Goal: Task Accomplishment & Management: Use online tool/utility

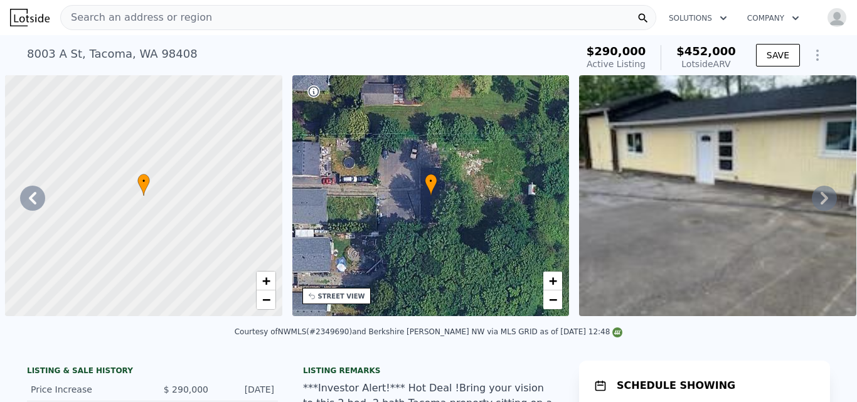
scroll to position [0, 330]
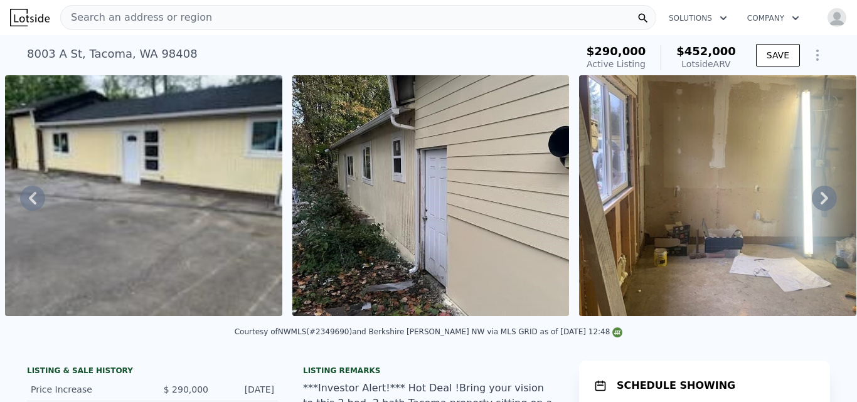
click at [222, 12] on div "Search an address or region" at bounding box center [358, 17] width 596 height 25
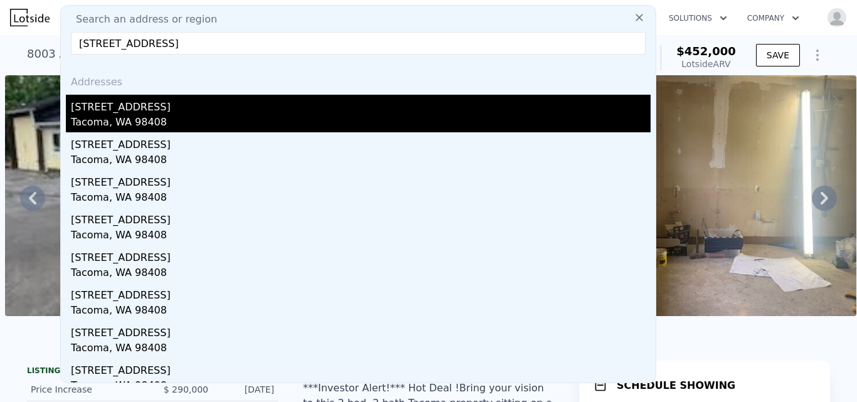
type input "[STREET_ADDRESS]"
click at [112, 117] on div "Tacoma, WA 98408" at bounding box center [360, 124] width 579 height 18
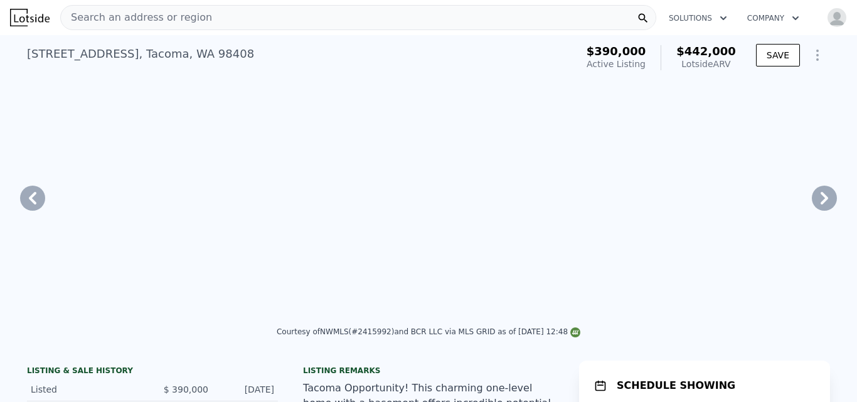
type input "2"
type input "4"
type input "0.75"
type input "960"
type input "1434"
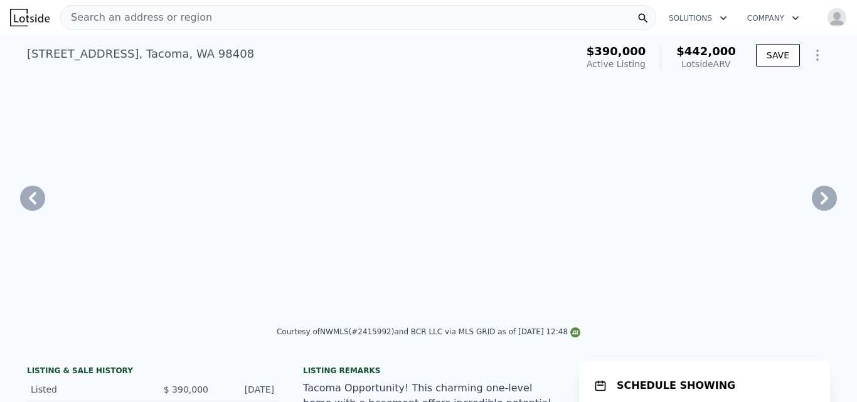
type input "3800"
type input "6960"
type input "$ 442,000"
type input "5"
type input "-$ 5,704"
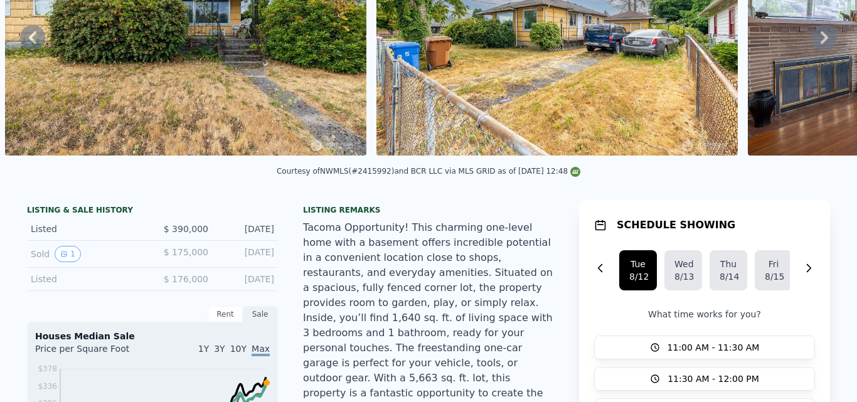
scroll to position [4, 0]
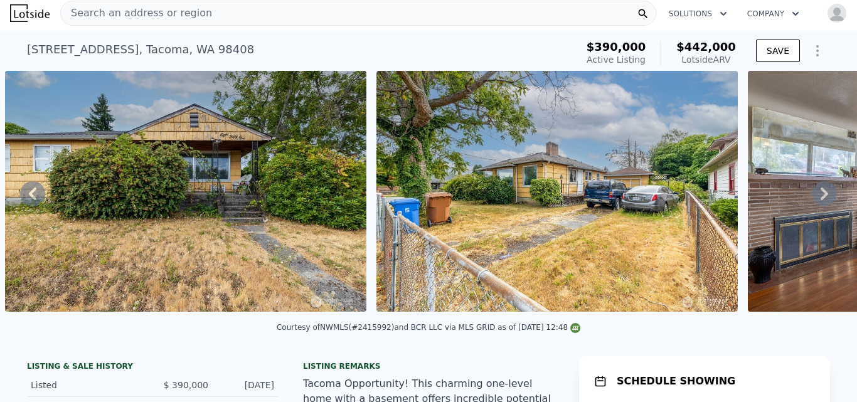
click at [818, 201] on icon at bounding box center [823, 193] width 25 height 25
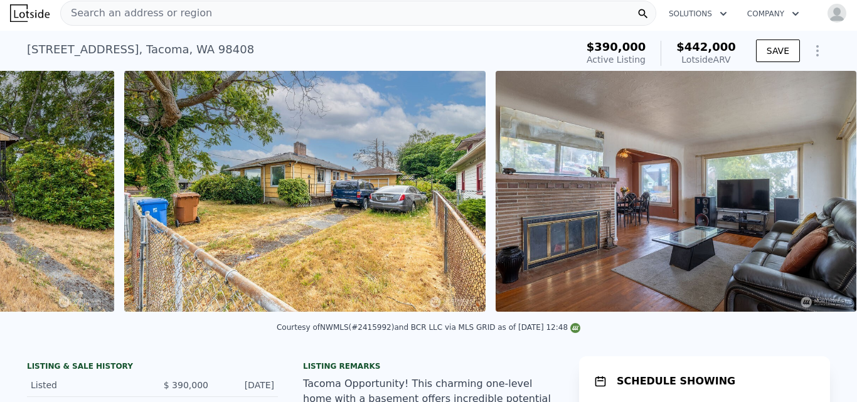
click at [818, 201] on img at bounding box center [675, 191] width 361 height 241
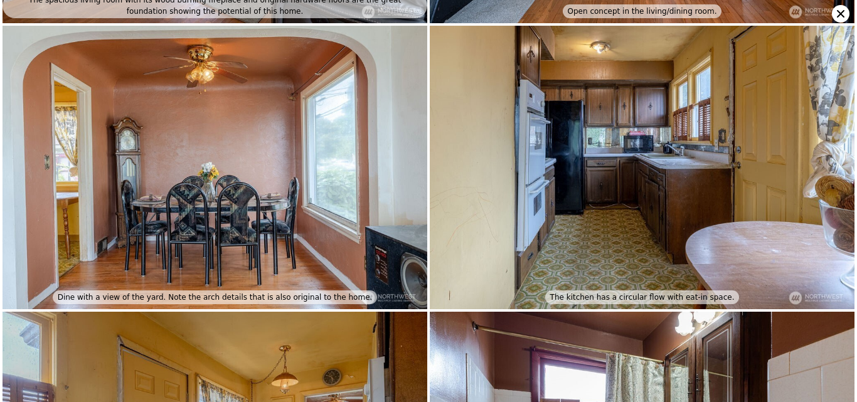
scroll to position [0, 0]
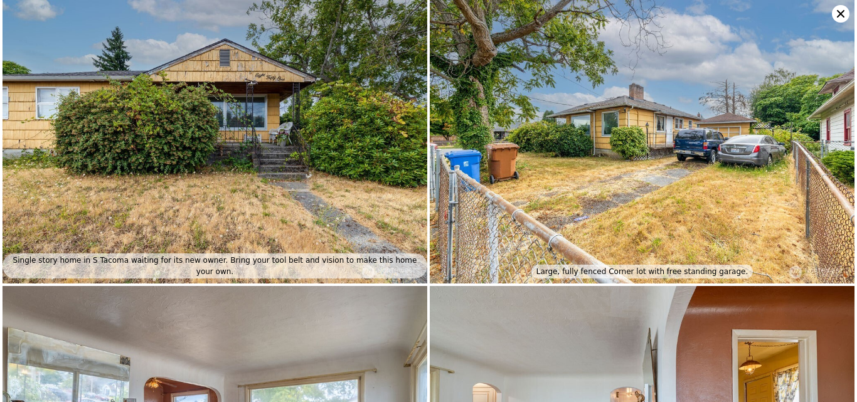
click at [838, 13] on icon at bounding box center [841, 14] width 18 height 18
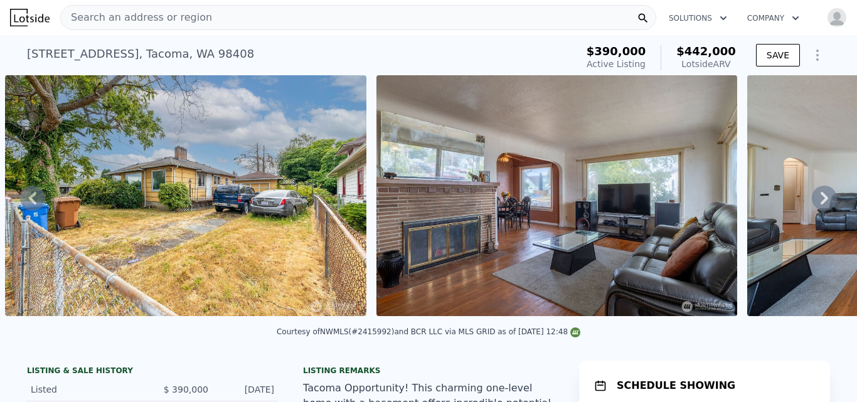
scroll to position [31, 0]
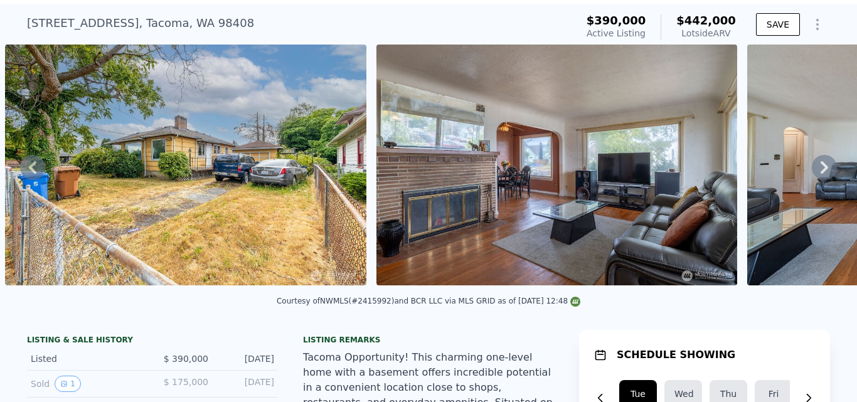
click at [820, 174] on icon at bounding box center [824, 167] width 8 height 13
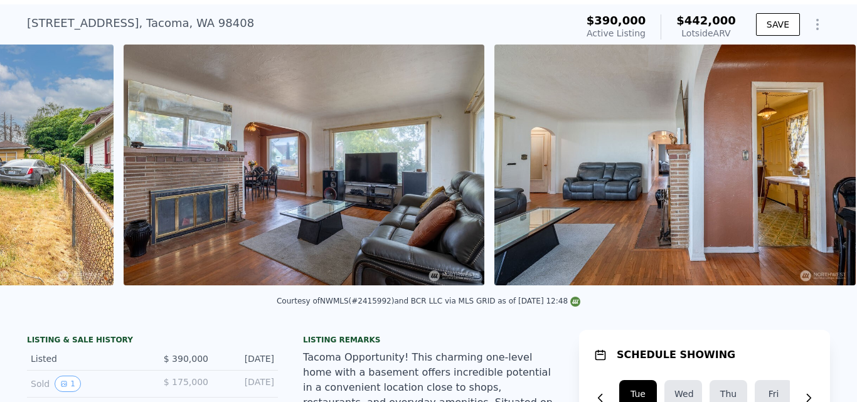
scroll to position [0, 1316]
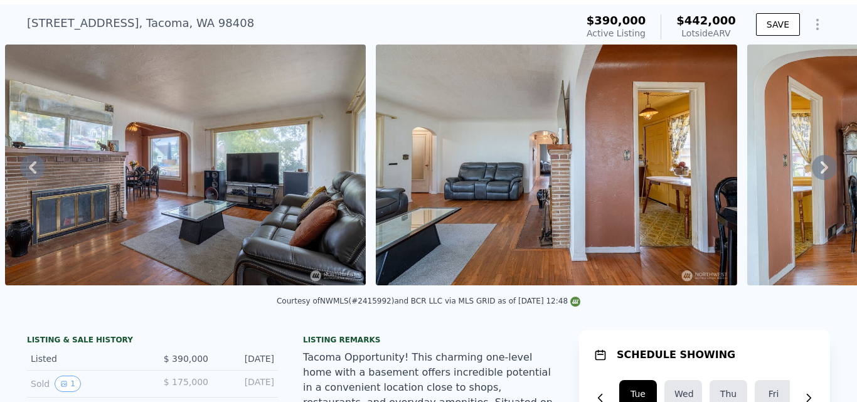
click at [820, 174] on icon at bounding box center [824, 167] width 8 height 13
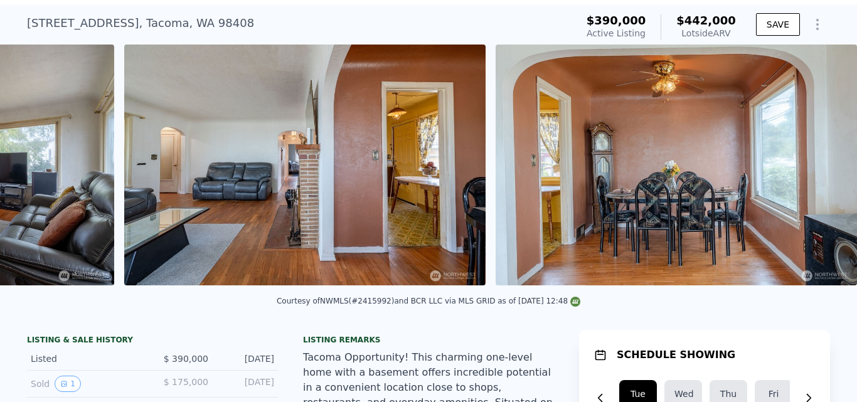
scroll to position [0, 1687]
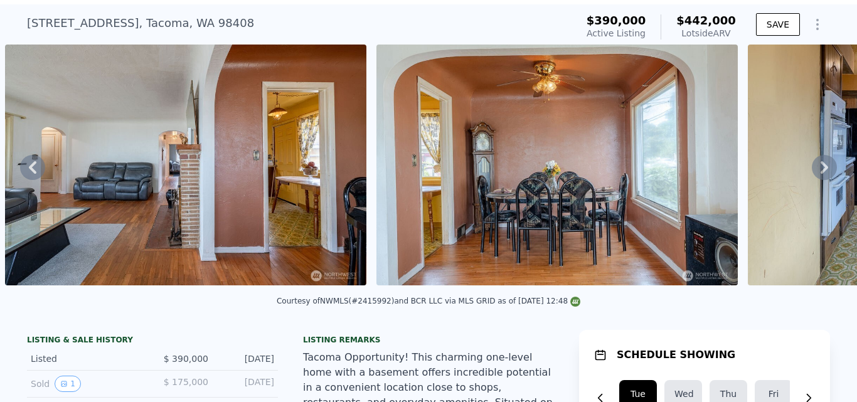
click at [820, 174] on icon at bounding box center [824, 167] width 8 height 13
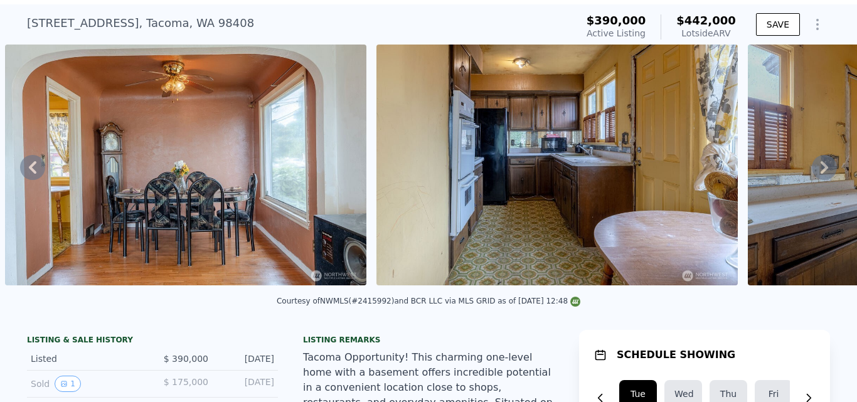
click at [820, 174] on icon at bounding box center [824, 167] width 8 height 13
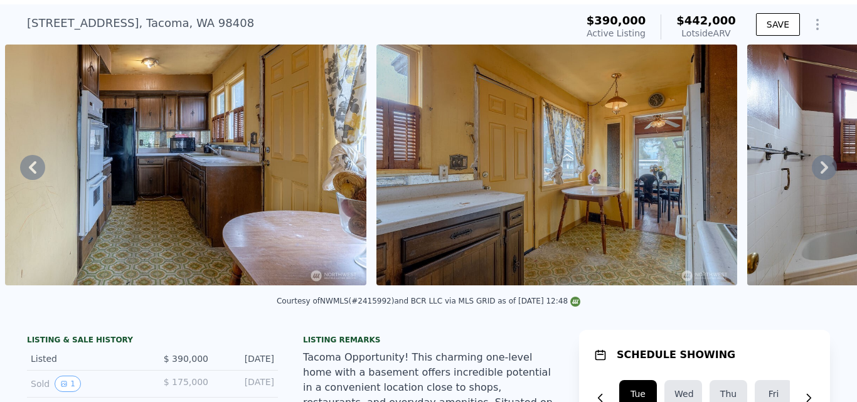
click at [820, 174] on icon at bounding box center [824, 167] width 8 height 13
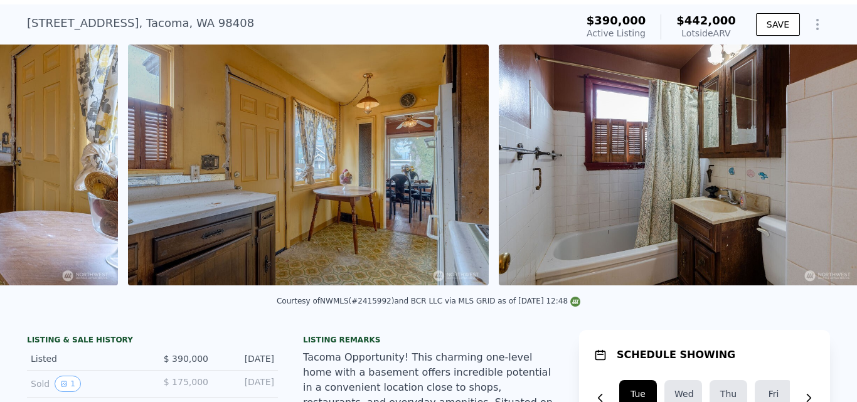
scroll to position [0, 2801]
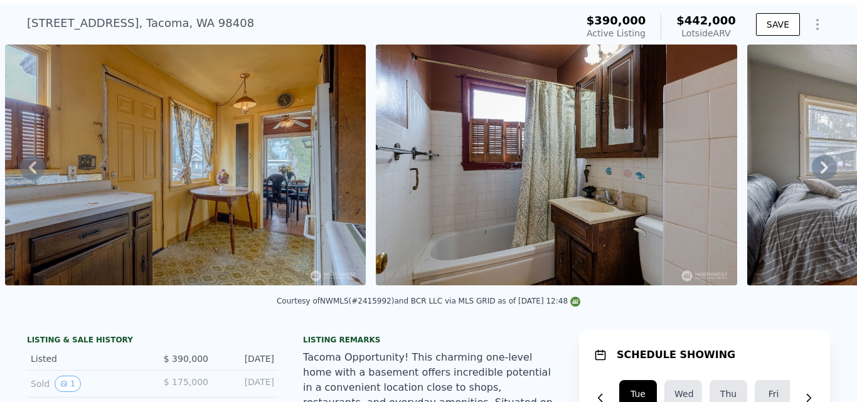
click at [820, 174] on icon at bounding box center [824, 167] width 8 height 13
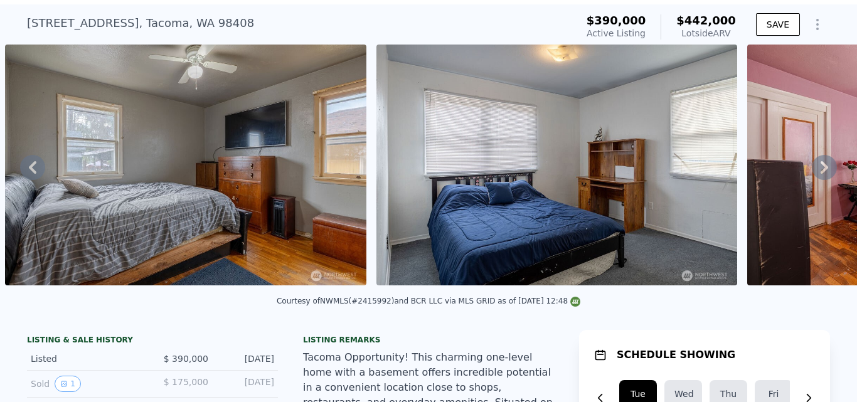
click at [820, 174] on icon at bounding box center [824, 167] width 8 height 13
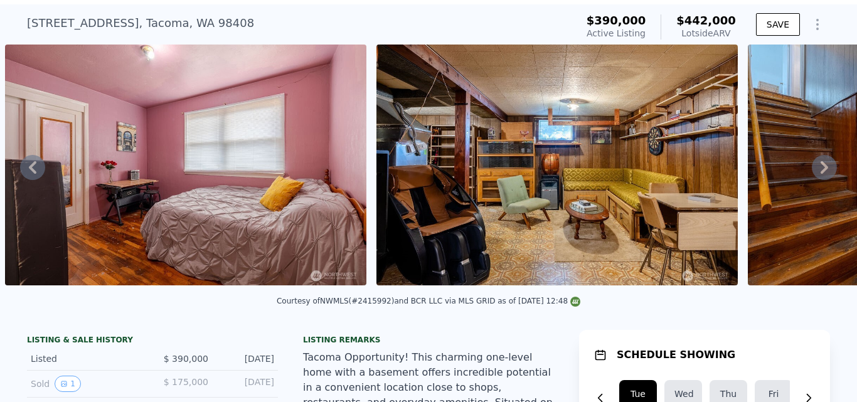
click at [820, 174] on icon at bounding box center [824, 167] width 8 height 13
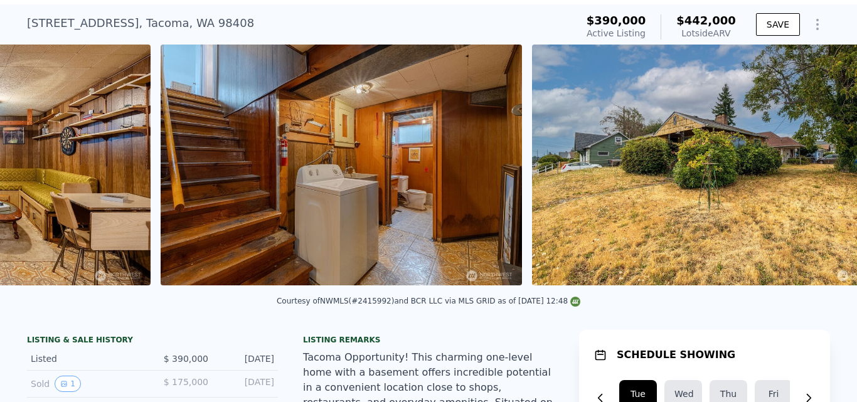
scroll to position [0, 5027]
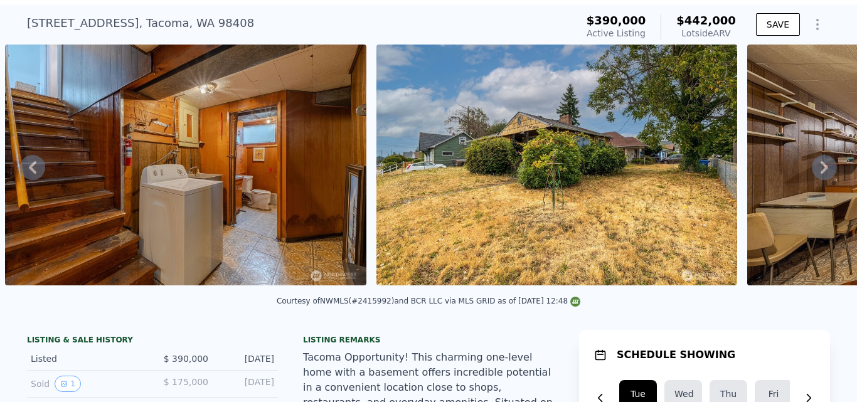
click at [820, 174] on icon at bounding box center [824, 167] width 8 height 13
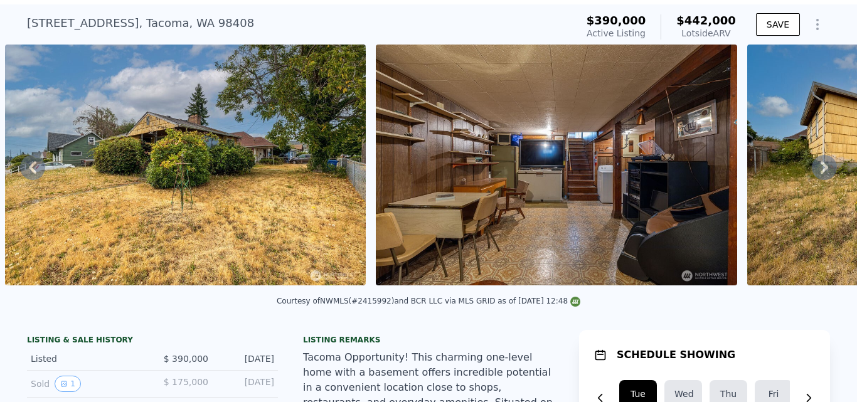
click at [820, 174] on icon at bounding box center [824, 167] width 8 height 13
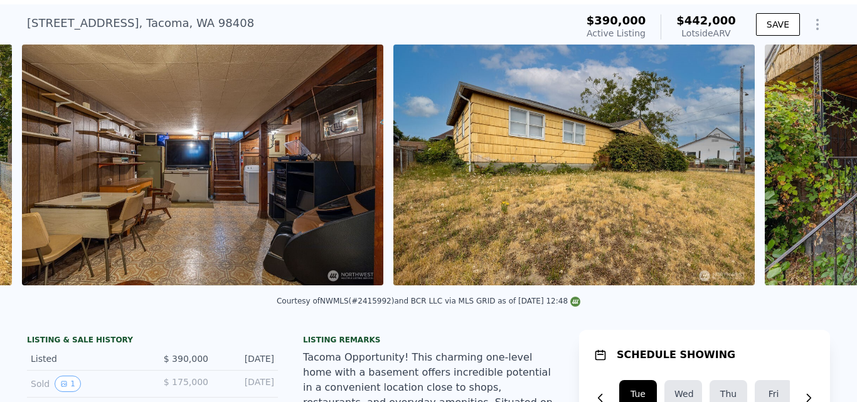
scroll to position [0, 5769]
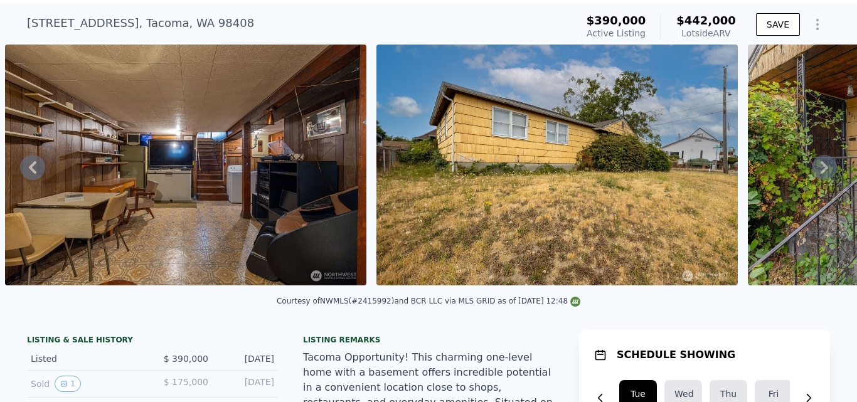
click at [820, 174] on icon at bounding box center [824, 167] width 8 height 13
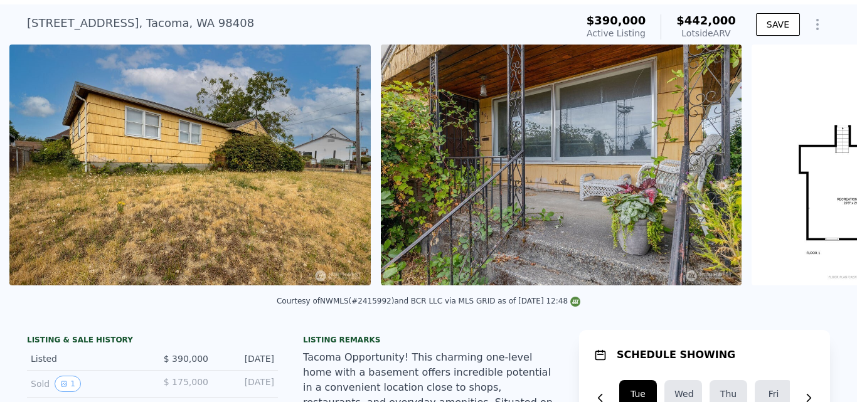
scroll to position [0, 6140]
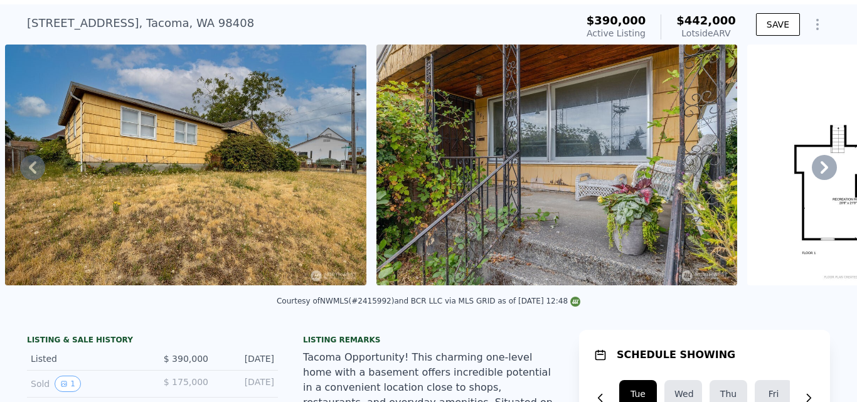
click at [820, 174] on icon at bounding box center [824, 167] width 8 height 13
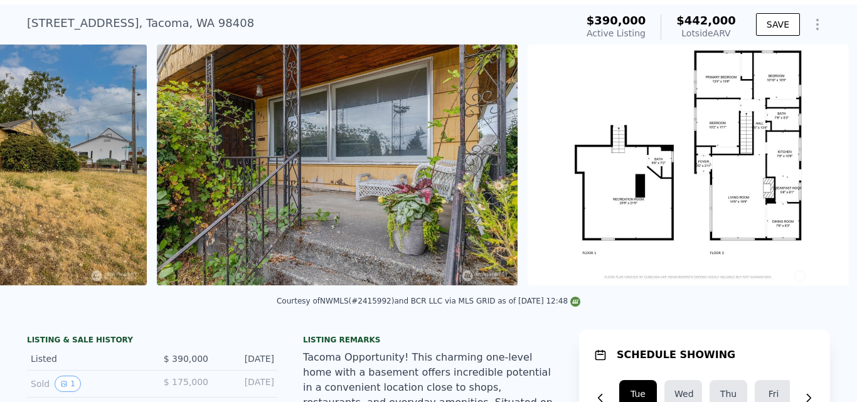
scroll to position [0, 6511]
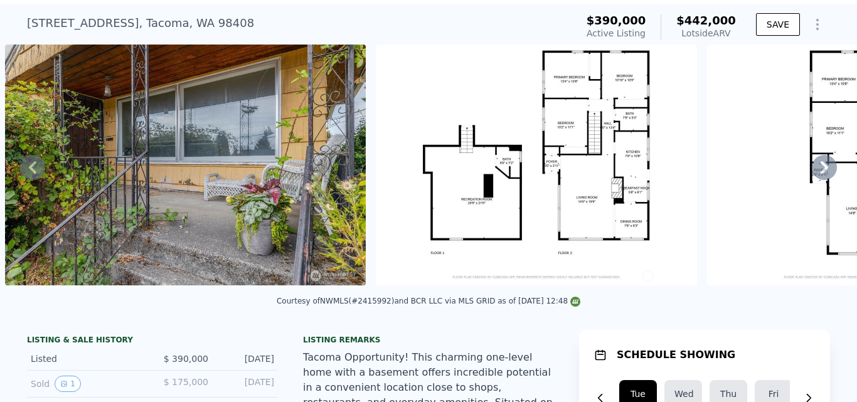
click at [820, 174] on icon at bounding box center [824, 167] width 8 height 13
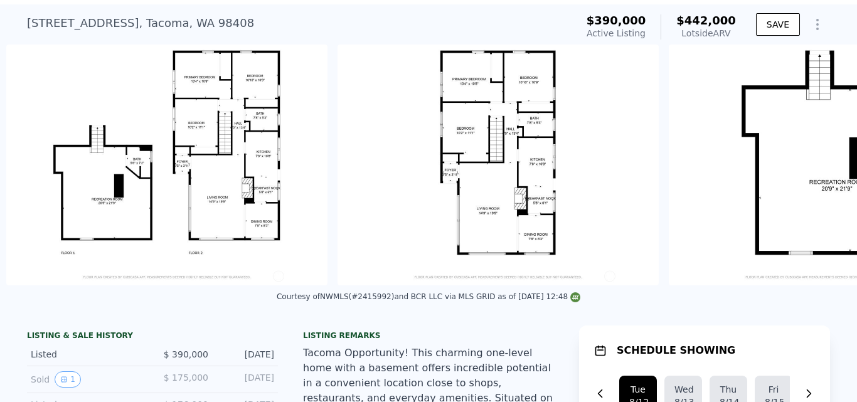
scroll to position [0, 6882]
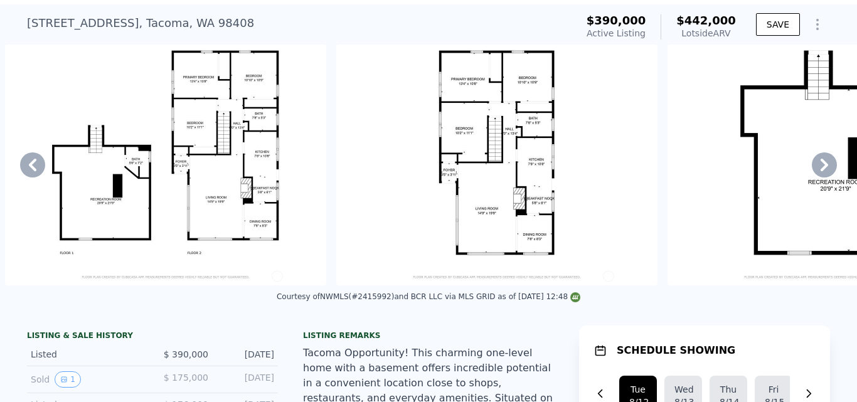
click at [815, 174] on icon at bounding box center [823, 164] width 25 height 25
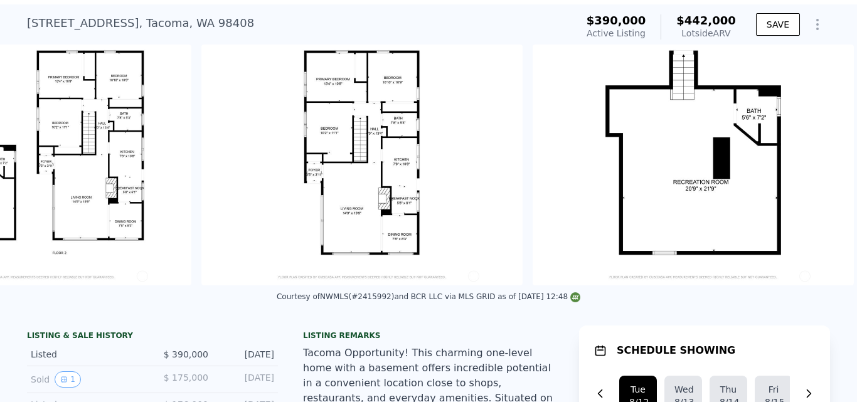
scroll to position [0, 7028]
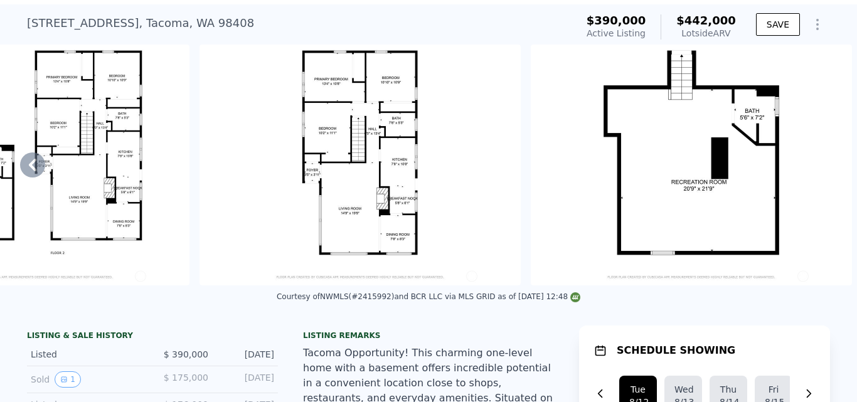
click at [37, 171] on icon at bounding box center [32, 164] width 25 height 25
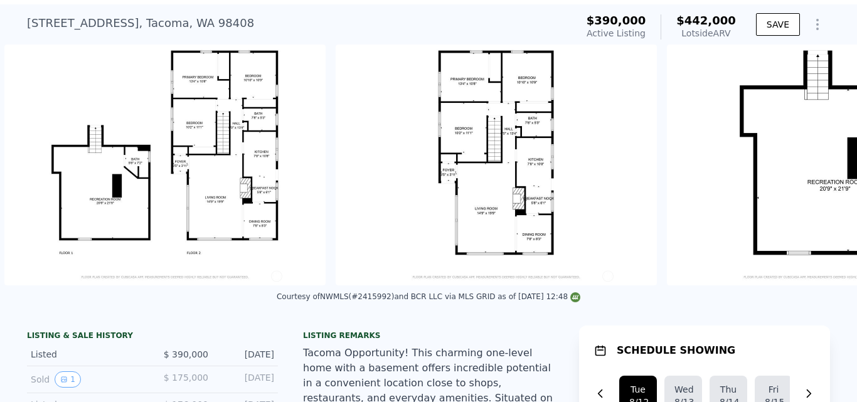
scroll to position [0, 6882]
click at [37, 171] on div "• + − • + − STREET VIEW ← Move left → Move right ↑ Move up ↓ Move down + Zoom i…" at bounding box center [428, 165] width 857 height 241
click at [37, 171] on icon at bounding box center [32, 164] width 25 height 25
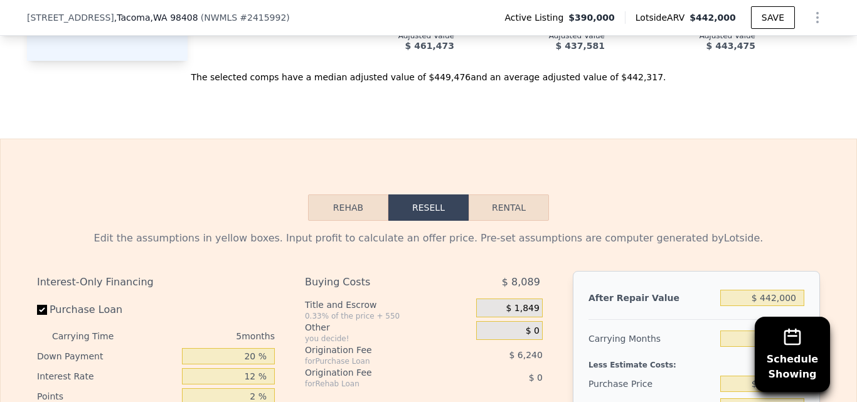
scroll to position [2138, 0]
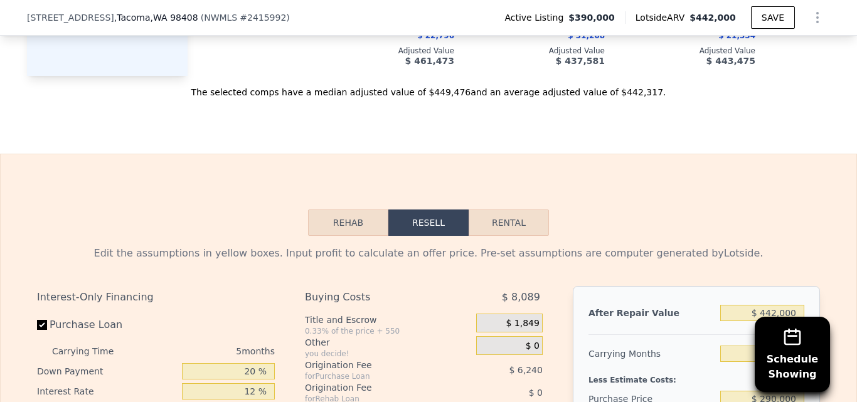
click at [353, 209] on button "Rehab" at bounding box center [348, 222] width 80 height 26
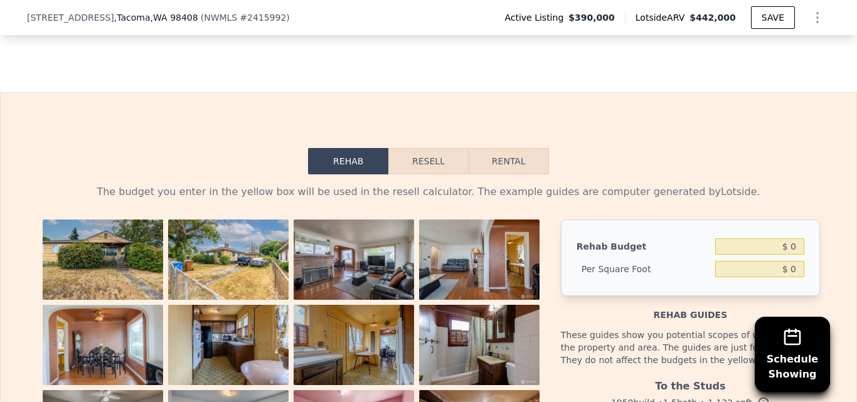
scroll to position [2207, 0]
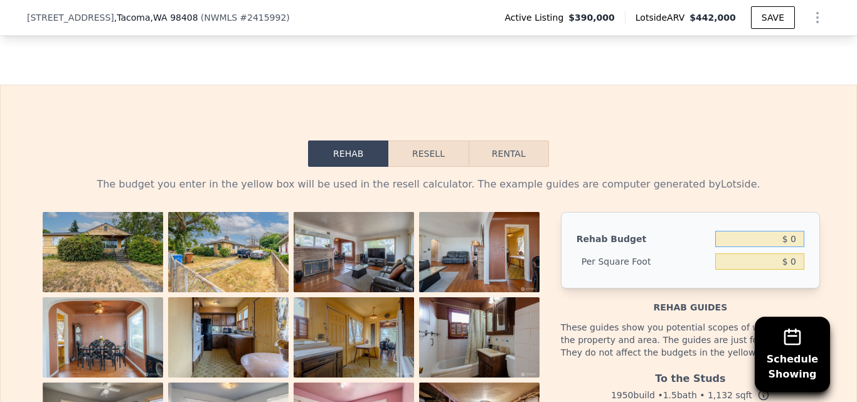
click at [793, 231] on input "$ 0" at bounding box center [759, 239] width 89 height 16
type input "$ 75,000"
type input "$ 66.25"
click at [417, 140] on button "Resell" at bounding box center [428, 153] width 80 height 26
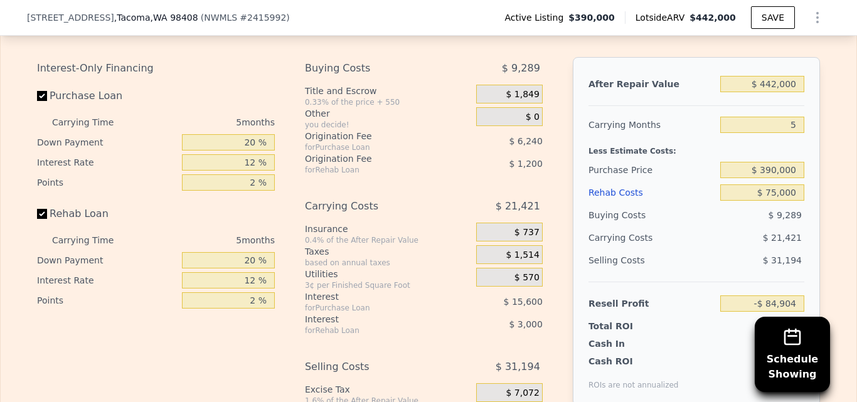
scroll to position [2360, 0]
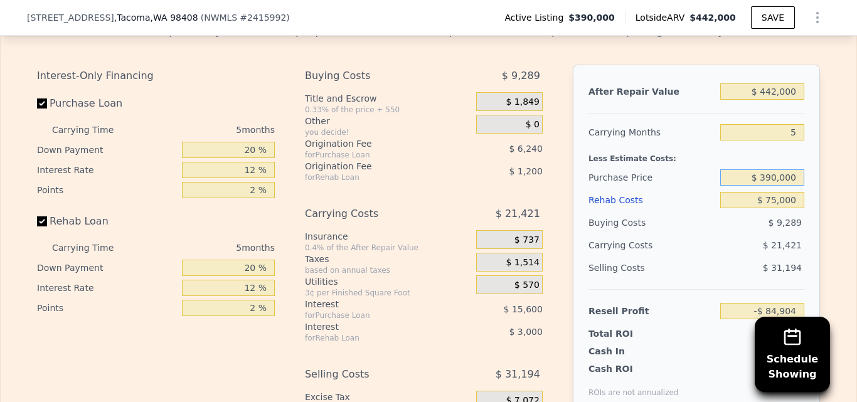
click at [798, 169] on input "$ 390,000" at bounding box center [762, 177] width 84 height 16
type input "$ 3"
type input "$ 300,000"
click at [823, 142] on div "Edit the assumptions in yellow boxes. Input profit to calculate an offer price.…" at bounding box center [428, 247] width 803 height 467
type input "$ 10,436"
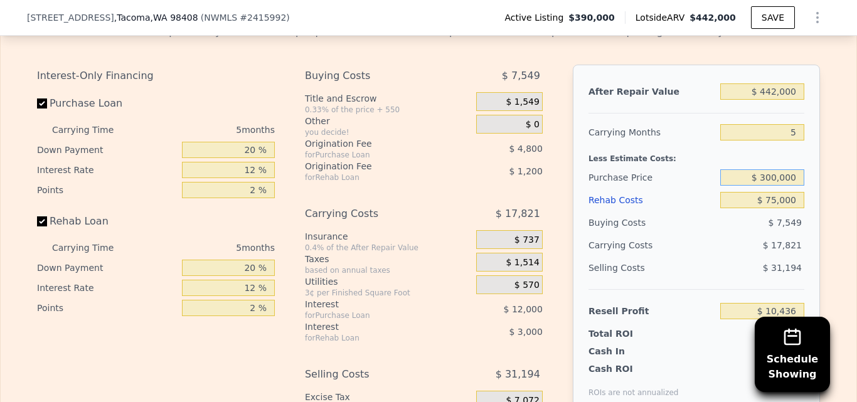
click at [797, 169] on input "$ 300,000" at bounding box center [762, 177] width 84 height 16
type input "$ 3"
type input "$ 270,000"
click at [833, 138] on div "Edit the assumptions in yellow boxes. Input profit to calculate an offer price.…" at bounding box center [428, 247] width 855 height 467
type input "$ 42,216"
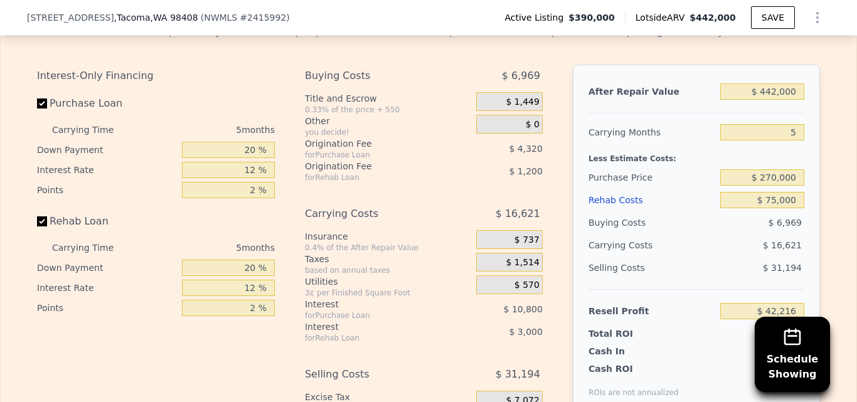
click at [519, 166] on span "$ 1,200" at bounding box center [525, 171] width 33 height 10
click at [790, 124] on input "5" at bounding box center [762, 132] width 84 height 16
type input "4"
type input "$ 45,541"
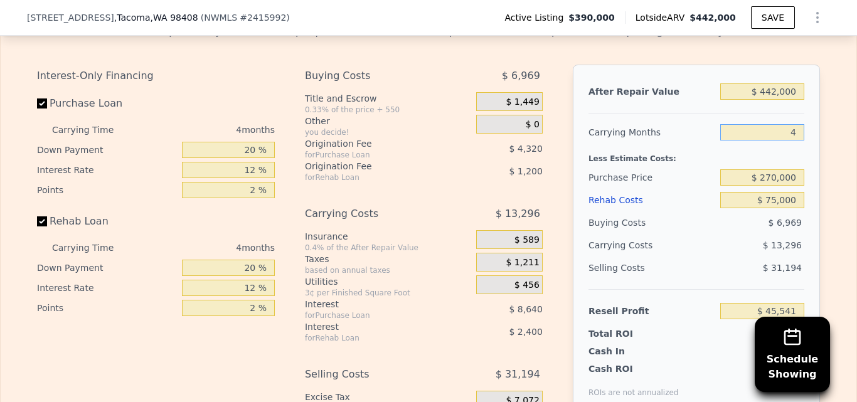
type input "4"
click at [253, 142] on input "20 %" at bounding box center [228, 150] width 93 height 16
type input "2 %"
type input "$ 42,625"
type input "10 %"
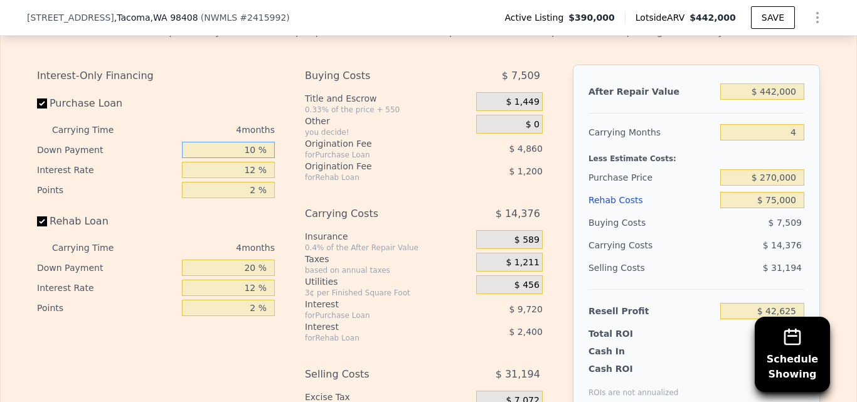
type input "$ 43,921"
type input "10 %"
click at [253, 162] on input "12 %" at bounding box center [228, 170] width 93 height 16
type input "11 %"
type input "$ 44,729"
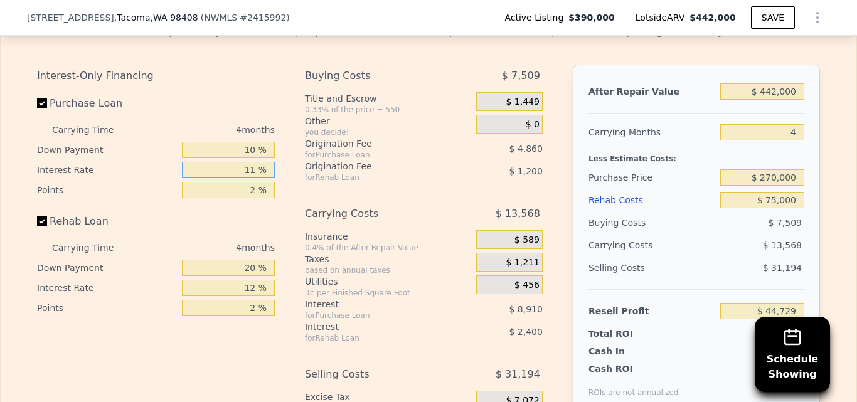
type input "11 %"
click at [254, 182] on input "2 %" at bounding box center [228, 190] width 93 height 16
type input "1 %"
type input "$ 47,159"
type input "1 %"
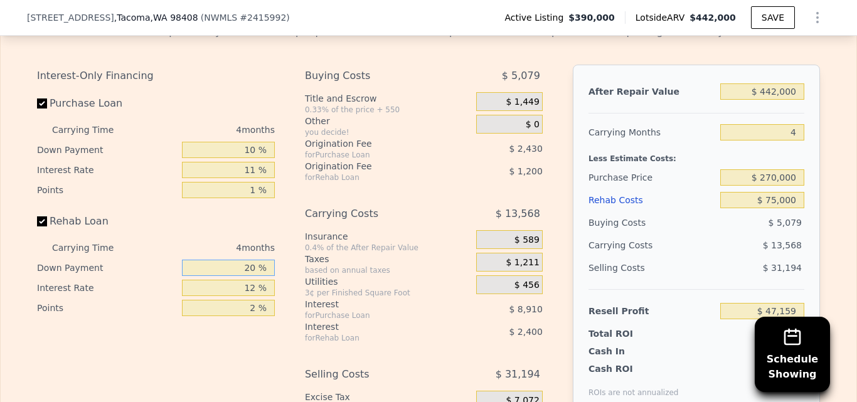
click at [250, 260] on input "20 %" at bounding box center [228, 268] width 93 height 16
type input "2 %"
type input "$ 46,349"
type input "10 %"
type input "$ 46,709"
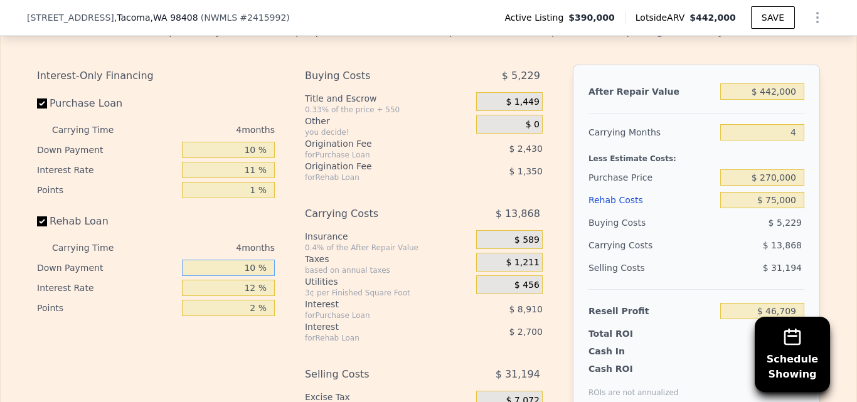
type input "10 %"
click at [251, 280] on input "12 %" at bounding box center [228, 288] width 93 height 16
type input "1 %"
type input "$ 49,185"
type input "10 %"
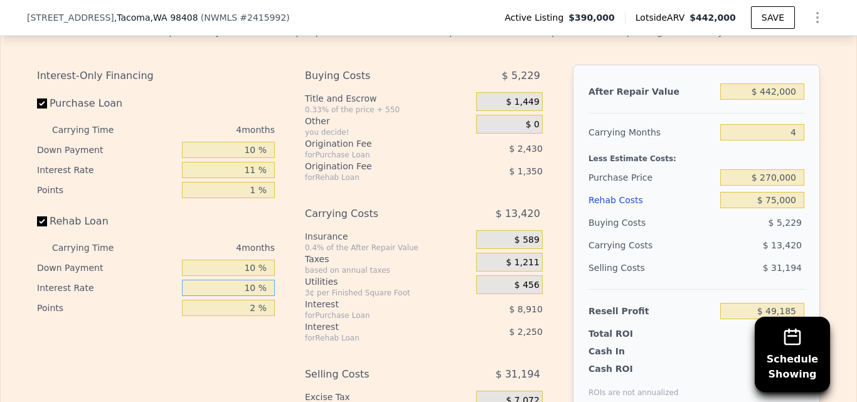
type input "$ 47,157"
type input "10 %"
click at [273, 288] on div "Interest-Only Financing Purchase Loan Carrying Time 4 months Down Payment 10 % …" at bounding box center [161, 273] width 248 height 416
click at [692, 256] on div "Selling Costs" at bounding box center [651, 267] width 127 height 23
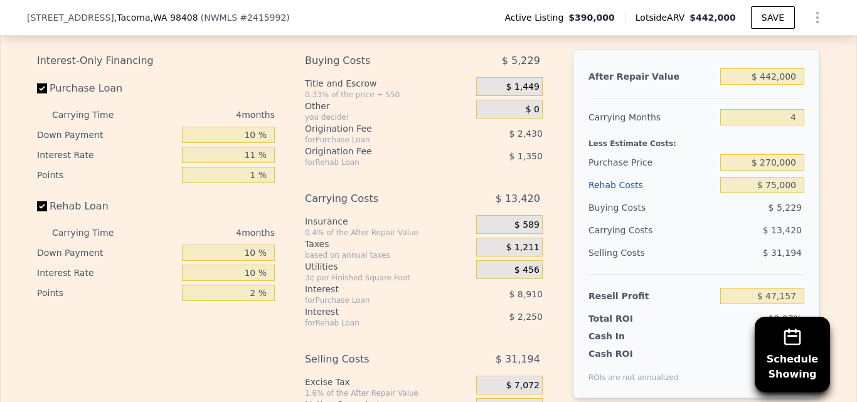
scroll to position [2344, 0]
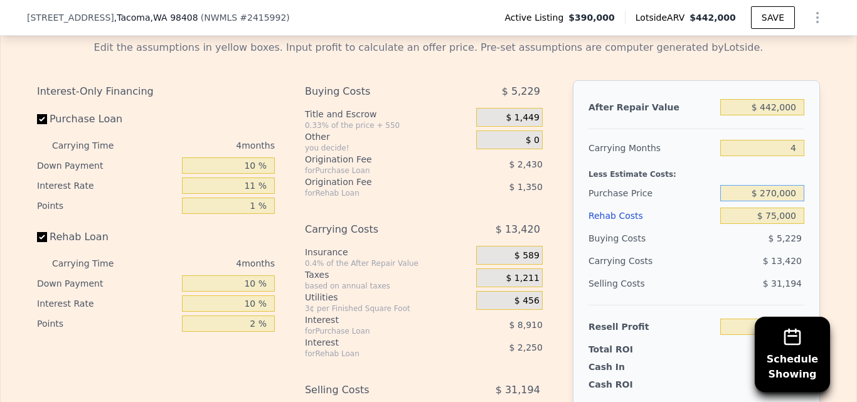
click at [793, 185] on input "$ 270,000" at bounding box center [762, 193] width 84 height 16
type input "$ 280,000"
click at [825, 158] on div "Edit the assumptions in yellow boxes. Input profit to calculate an offer price.…" at bounding box center [428, 263] width 855 height 467
type input "$ 36,706"
click at [793, 185] on input "$ 280,000" at bounding box center [762, 193] width 84 height 16
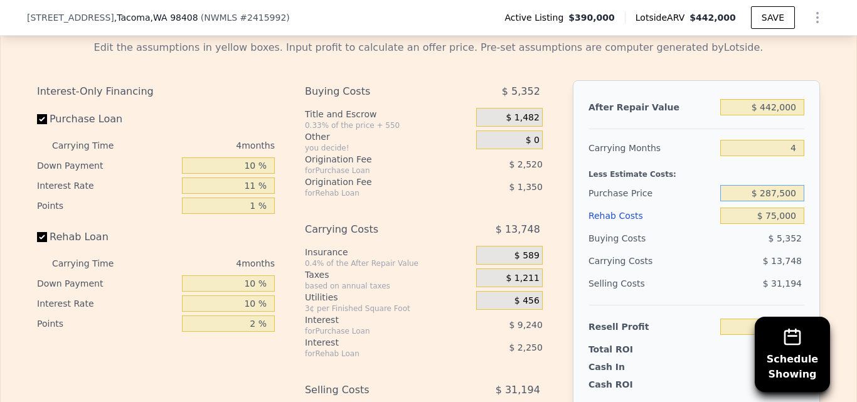
type input "$ 287,500"
click at [821, 166] on div "Edit the assumptions in yellow boxes. Input profit to calculate an offer price.…" at bounding box center [428, 263] width 803 height 467
type input "$ 28,865"
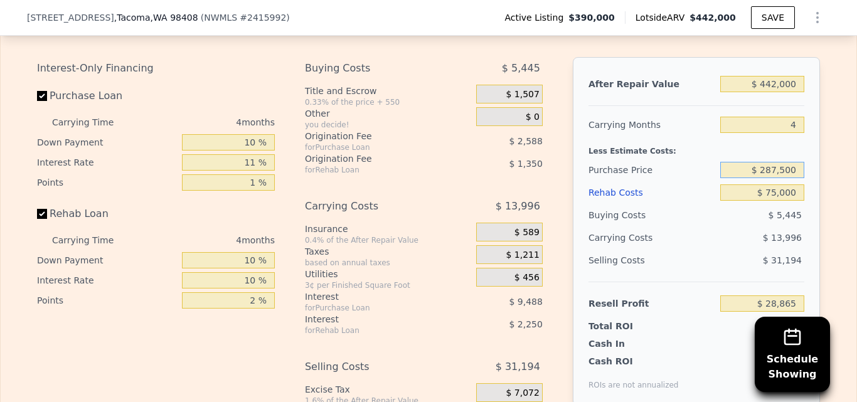
click at [792, 162] on input "$ 287,500" at bounding box center [762, 170] width 84 height 16
type input "$ 2"
type input "$ 275,000"
click at [837, 133] on div "Edit the assumptions in yellow boxes. Input profit to calculate an offer price.…" at bounding box center [428, 240] width 855 height 467
type input "$ 41,931"
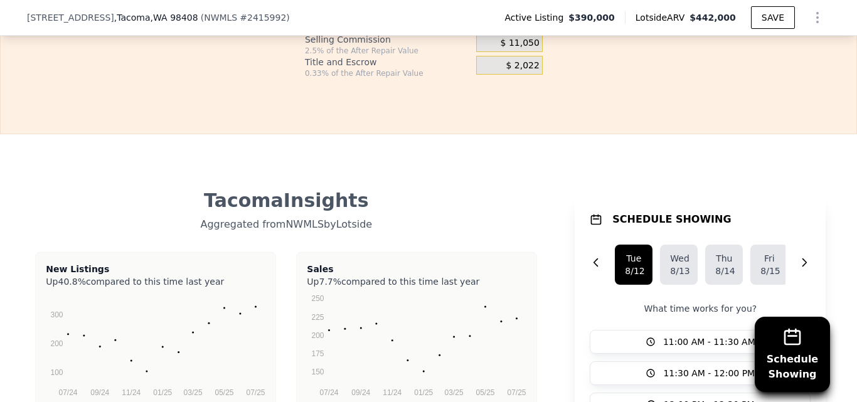
scroll to position [2360, 0]
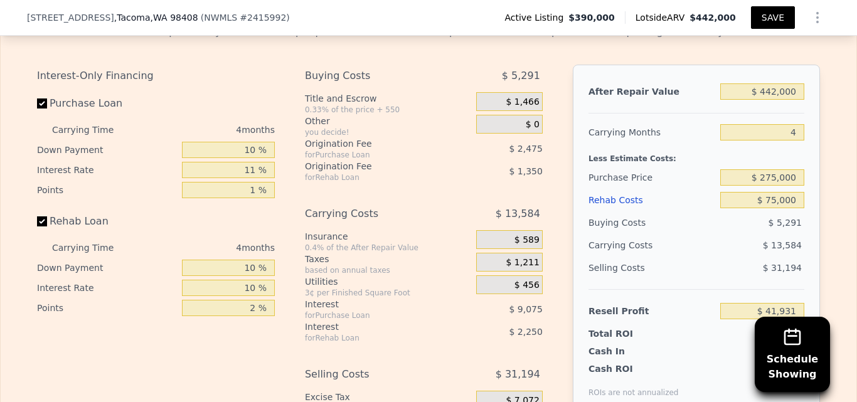
click at [773, 13] on button "SAVE" at bounding box center [773, 17] width 44 height 23
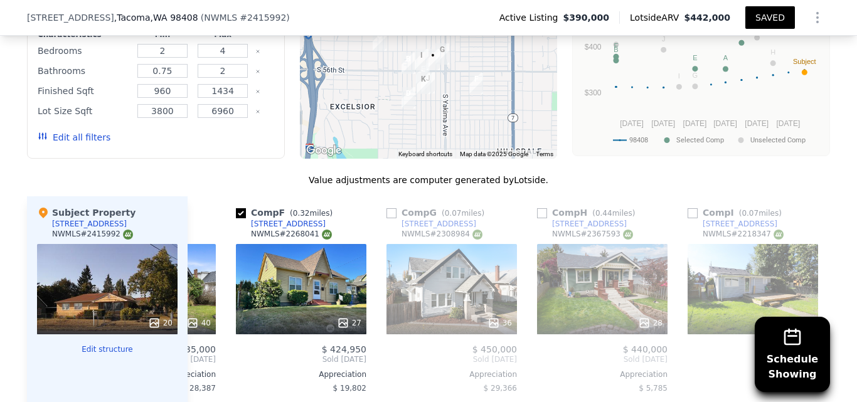
scroll to position [1646, 0]
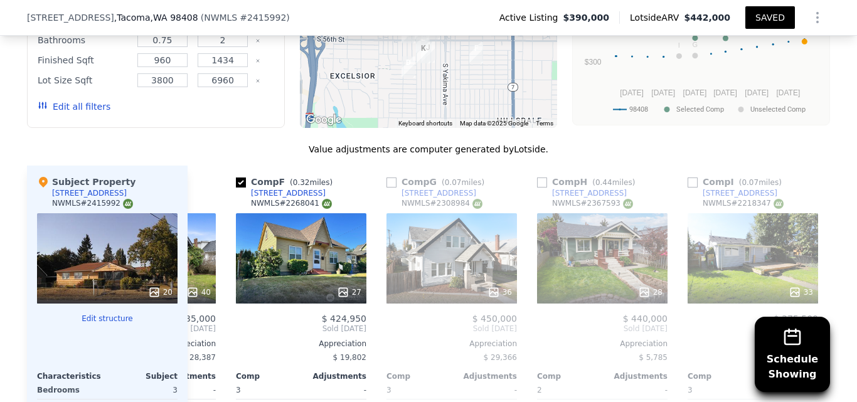
click at [818, 21] on icon "Show Options" at bounding box center [817, 17] width 15 height 15
click at [749, 82] on div "Share Analysis" at bounding box center [759, 75] width 140 height 25
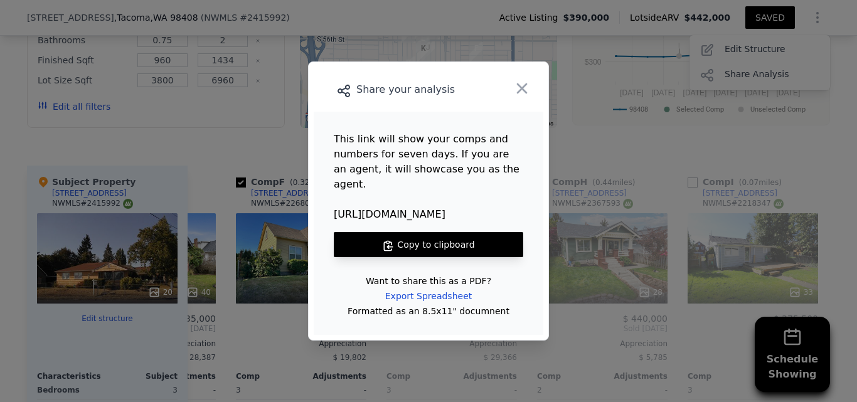
click at [443, 235] on button "Copy to clipboard" at bounding box center [428, 244] width 189 height 25
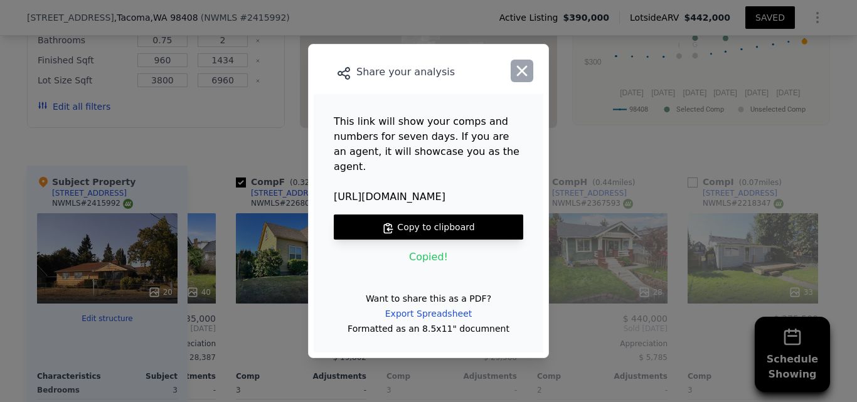
click at [521, 77] on icon "button" at bounding box center [522, 71] width 11 height 11
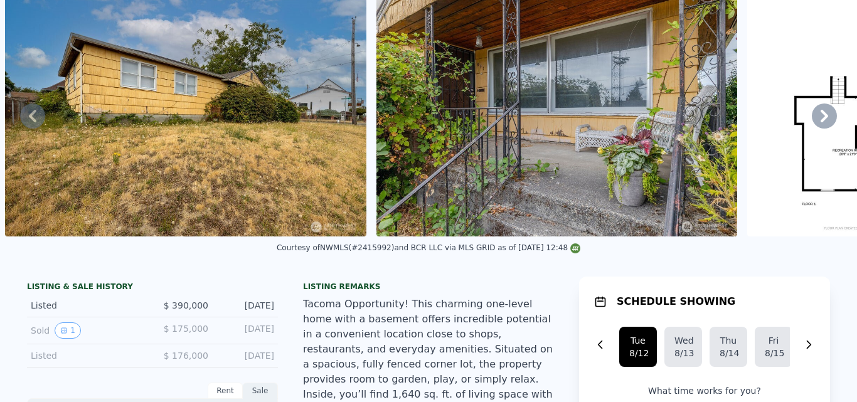
scroll to position [4, 0]
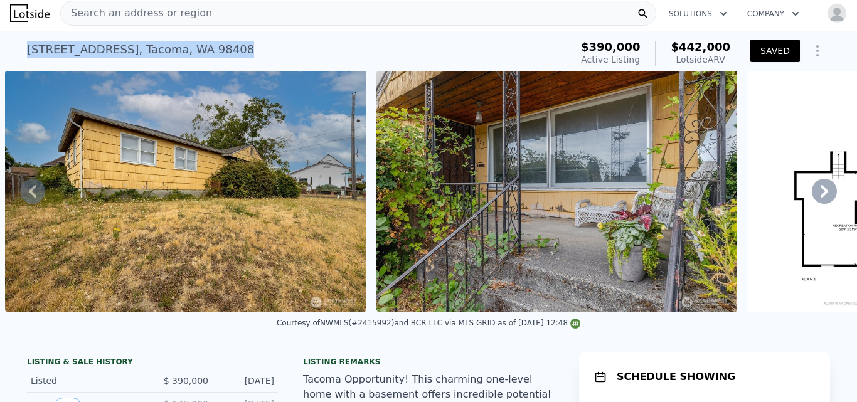
drag, startPoint x: 23, startPoint y: 48, endPoint x: 193, endPoint y: 43, distance: 170.0
click at [193, 43] on div "[STREET_ADDRESS] Active at $390k (~ARV $442k )" at bounding box center [296, 53] width 539 height 35
copy div "[STREET_ADDRESS]"
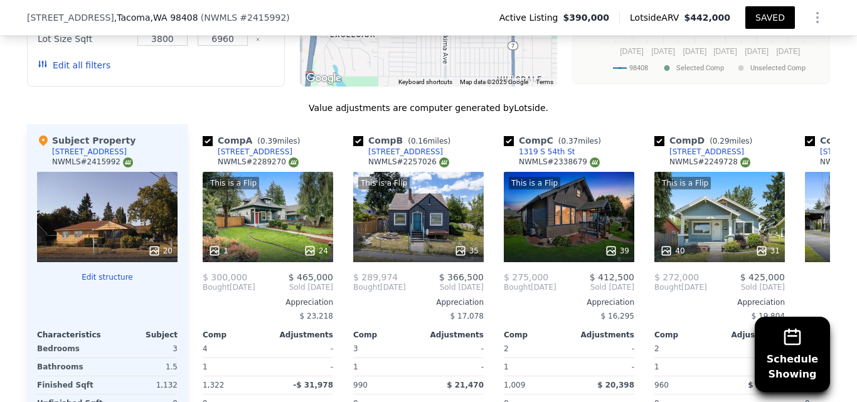
scroll to position [1725, 0]
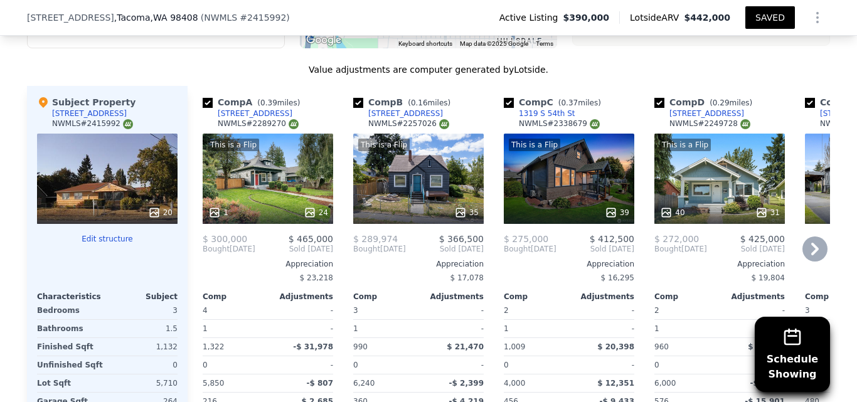
click at [411, 149] on div "This is a Flip 35" at bounding box center [418, 179] width 130 height 90
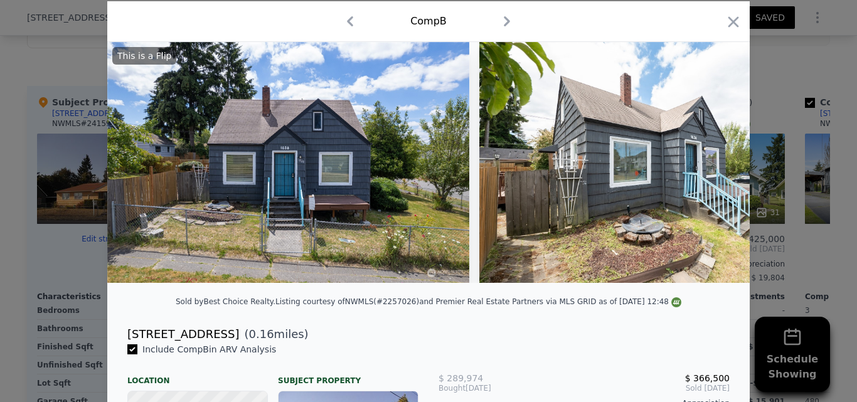
scroll to position [37, 0]
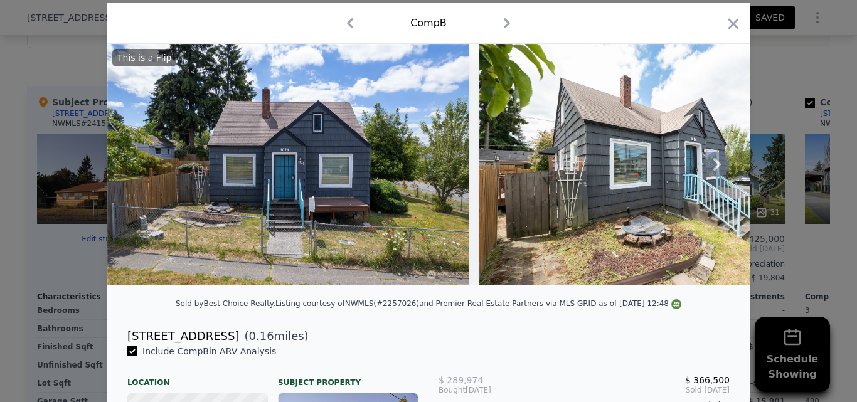
click at [713, 167] on icon at bounding box center [717, 164] width 8 height 13
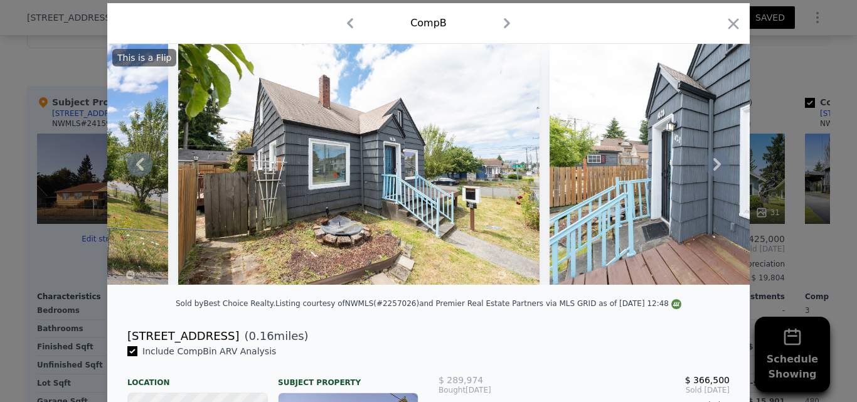
click at [713, 167] on icon at bounding box center [717, 164] width 8 height 13
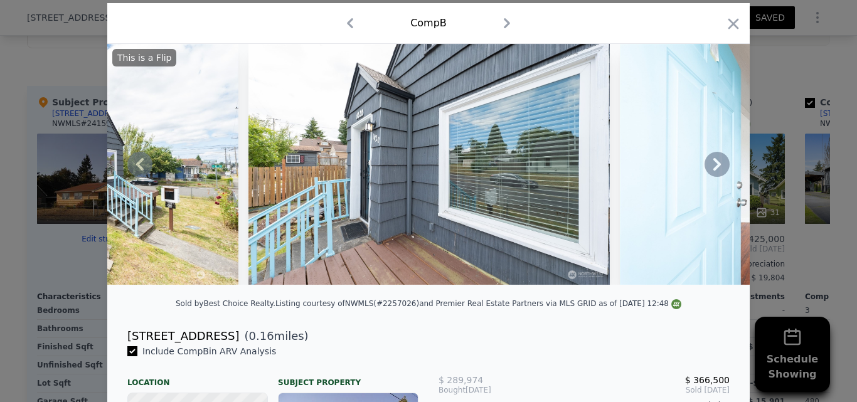
click at [713, 167] on icon at bounding box center [717, 164] width 8 height 13
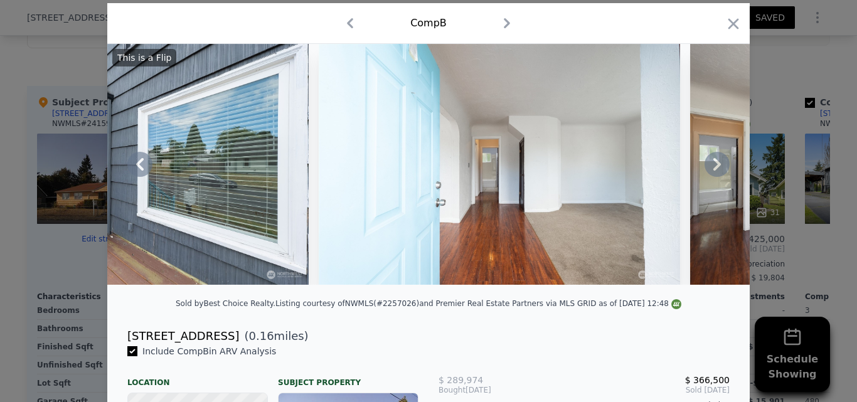
click at [713, 167] on icon at bounding box center [717, 164] width 8 height 13
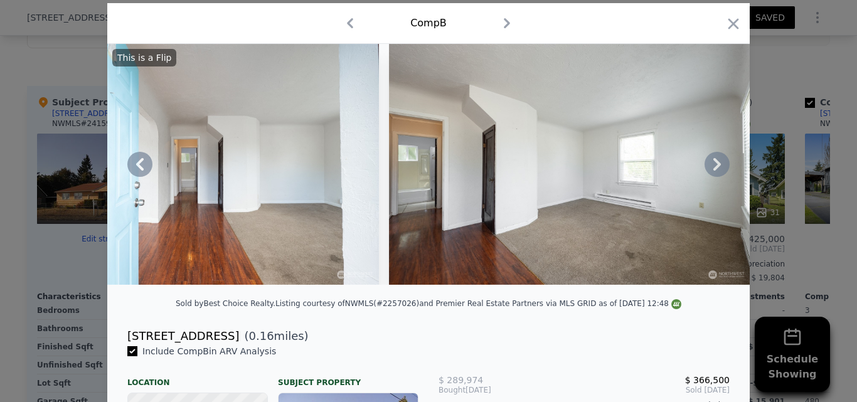
click at [713, 167] on icon at bounding box center [717, 164] width 8 height 13
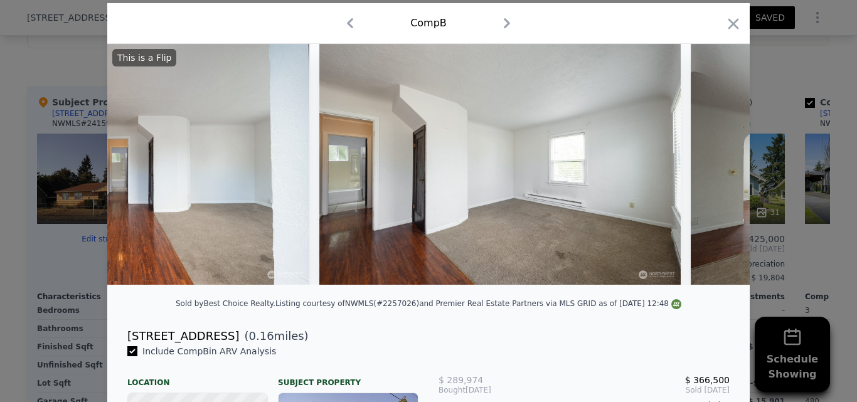
scroll to position [0, 1505]
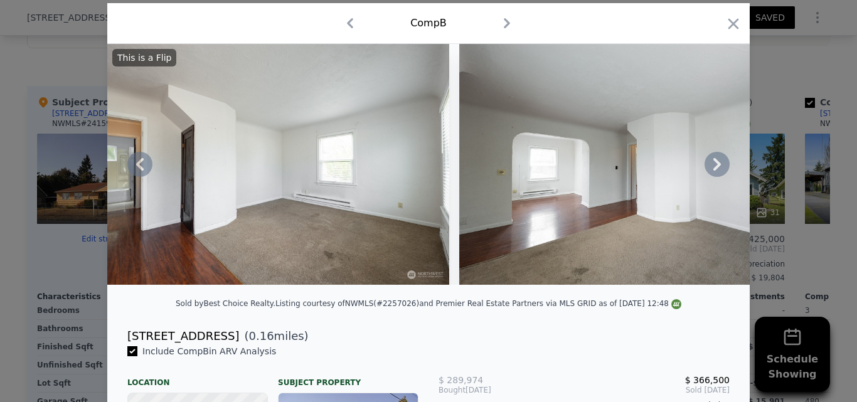
click at [713, 167] on icon at bounding box center [717, 164] width 8 height 13
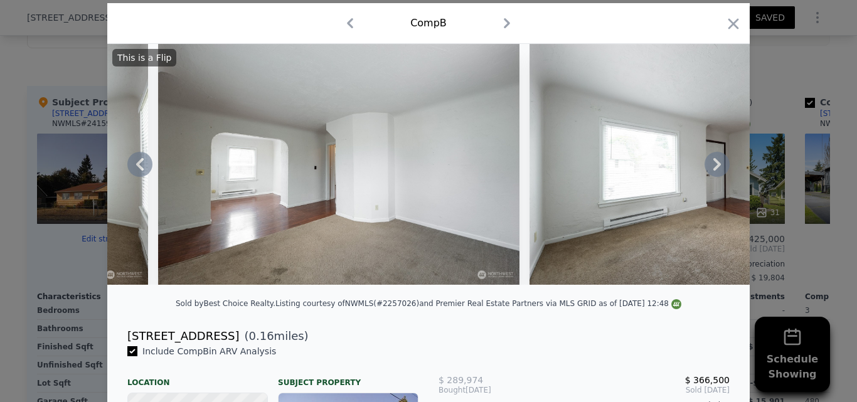
click at [713, 167] on icon at bounding box center [717, 164] width 8 height 13
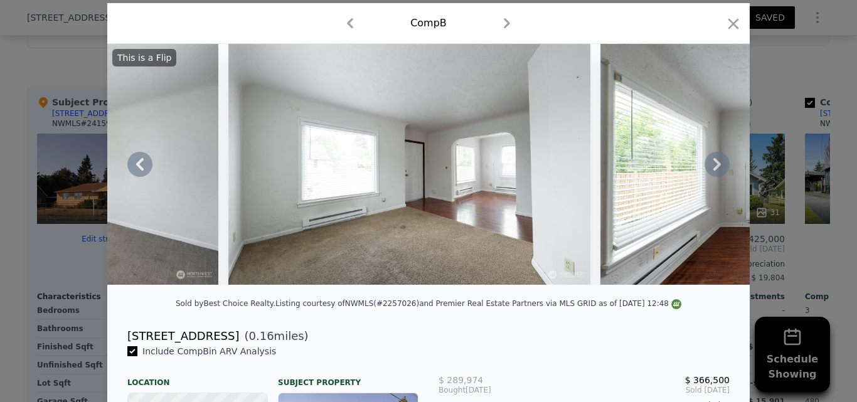
click at [713, 167] on icon at bounding box center [717, 164] width 8 height 13
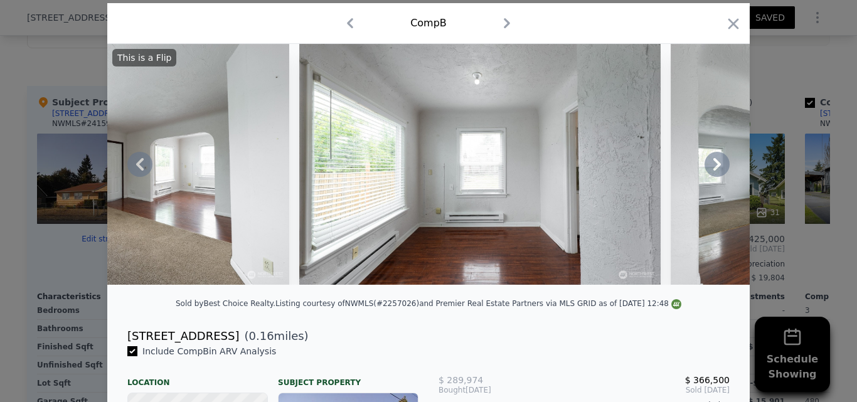
click at [713, 167] on icon at bounding box center [717, 164] width 8 height 13
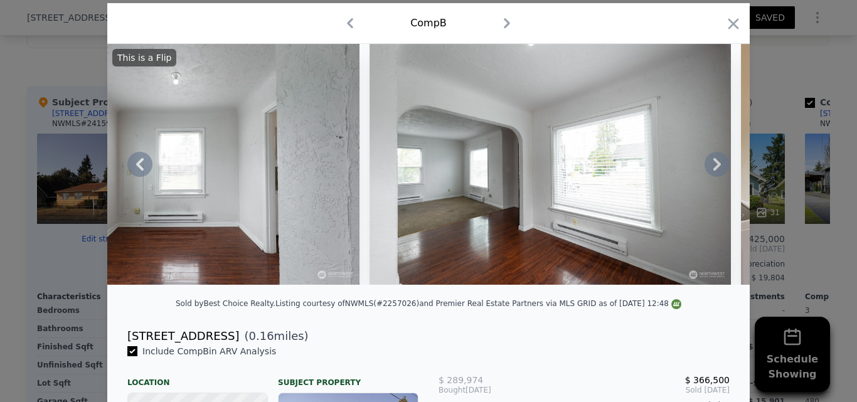
click at [713, 167] on icon at bounding box center [717, 164] width 8 height 13
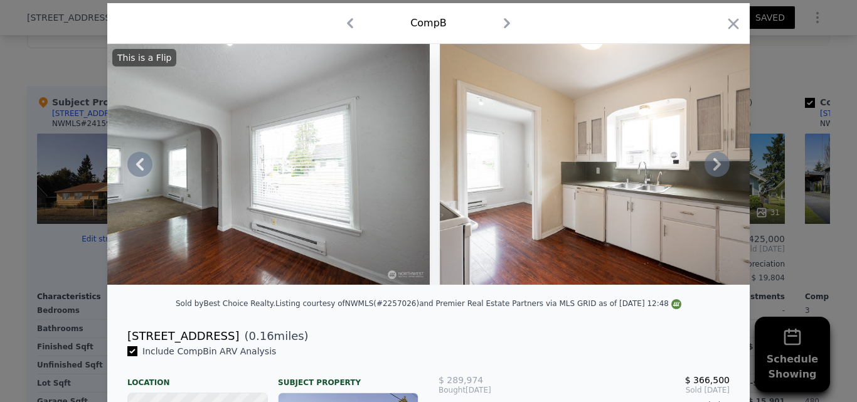
click at [713, 167] on icon at bounding box center [717, 164] width 8 height 13
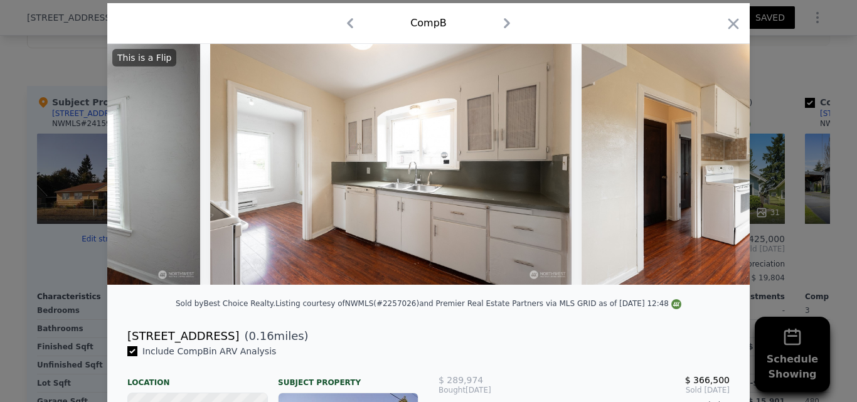
scroll to position [0, 3311]
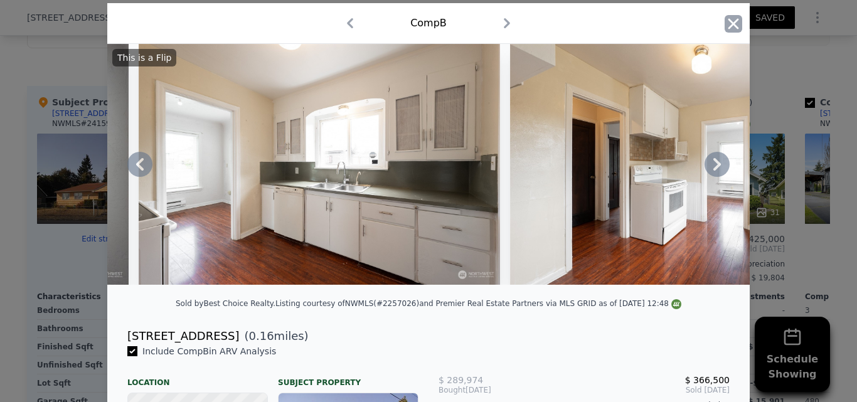
click at [731, 26] on icon "button" at bounding box center [733, 23] width 11 height 11
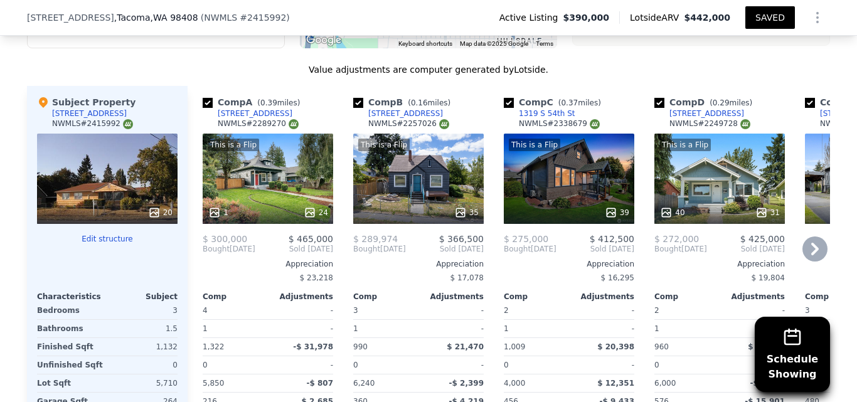
click at [705, 140] on div "This is a Flip 40 31" at bounding box center [719, 179] width 130 height 90
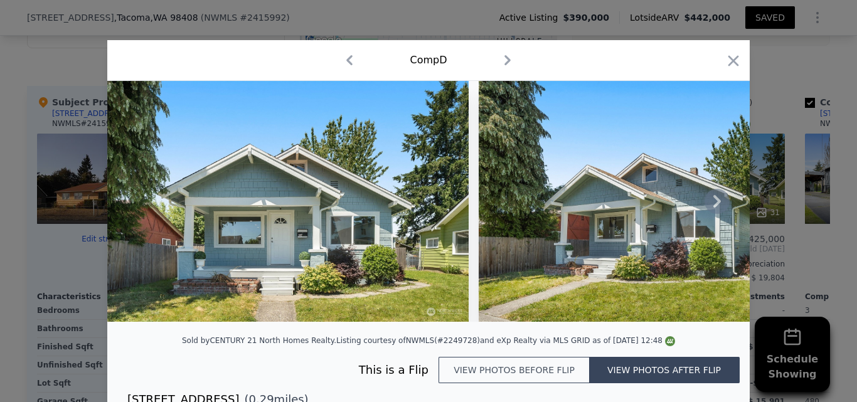
click at [715, 209] on icon at bounding box center [716, 201] width 25 height 25
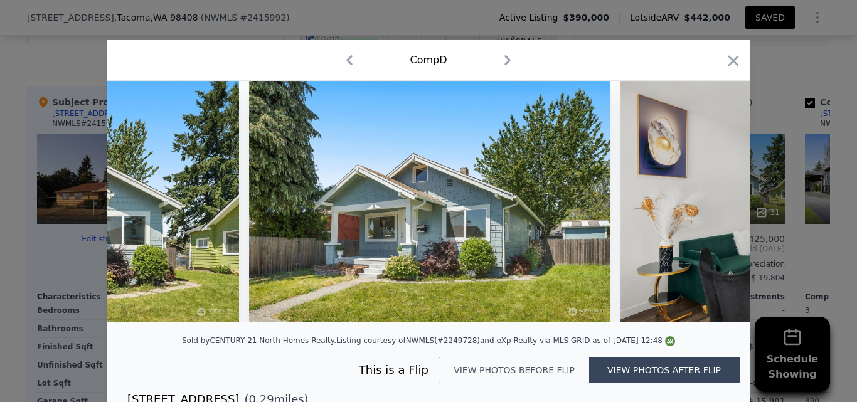
scroll to position [0, 301]
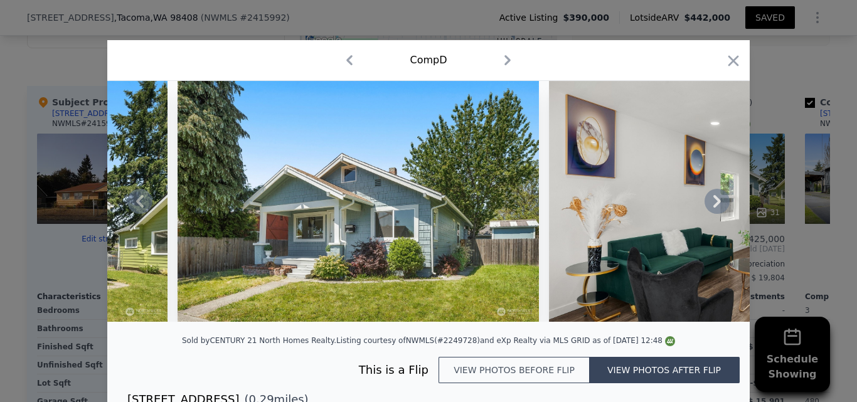
click at [715, 209] on icon at bounding box center [716, 201] width 25 height 25
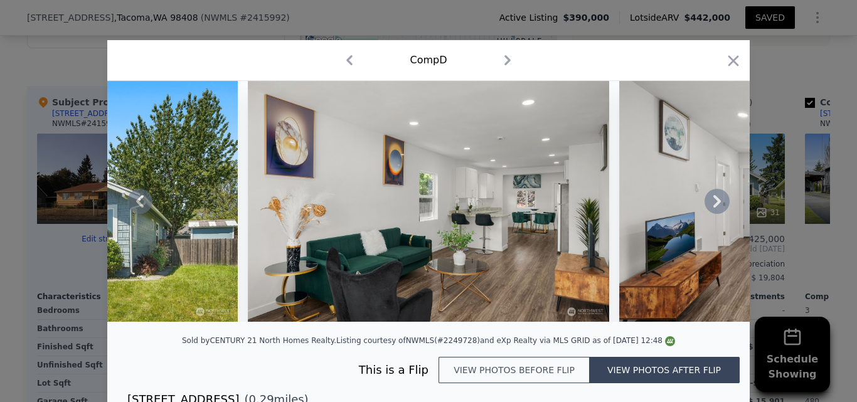
click at [715, 209] on icon at bounding box center [716, 201] width 25 height 25
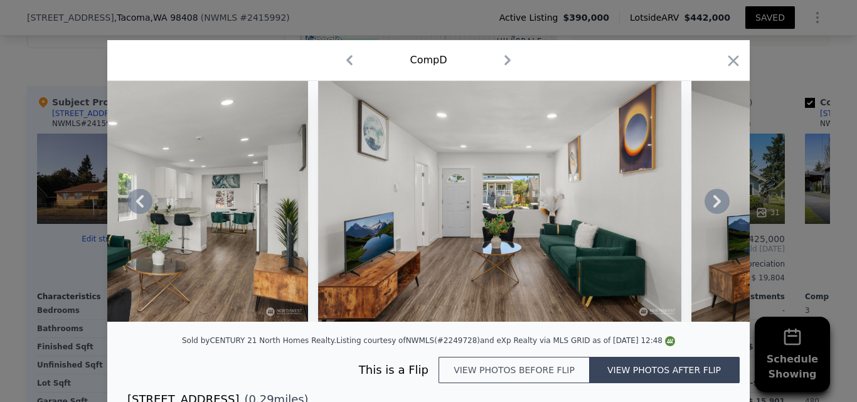
click at [715, 209] on icon at bounding box center [716, 201] width 25 height 25
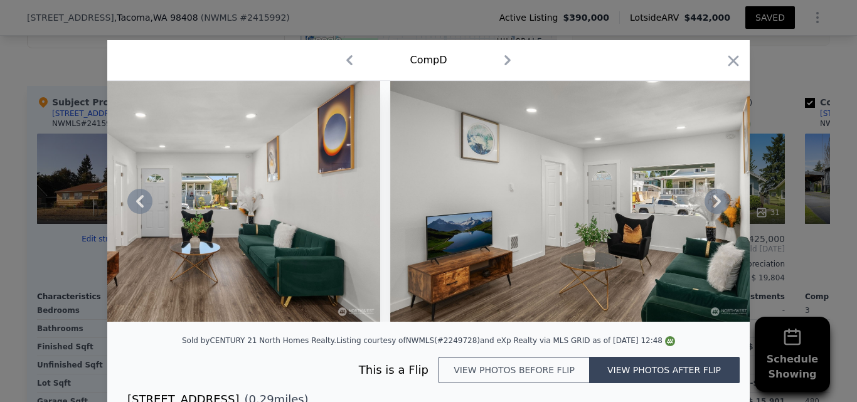
click at [715, 209] on icon at bounding box center [716, 201] width 25 height 25
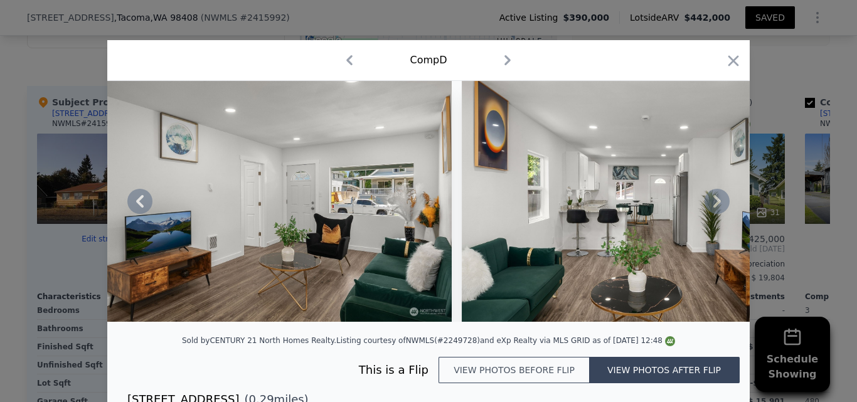
click at [715, 209] on icon at bounding box center [716, 201] width 25 height 25
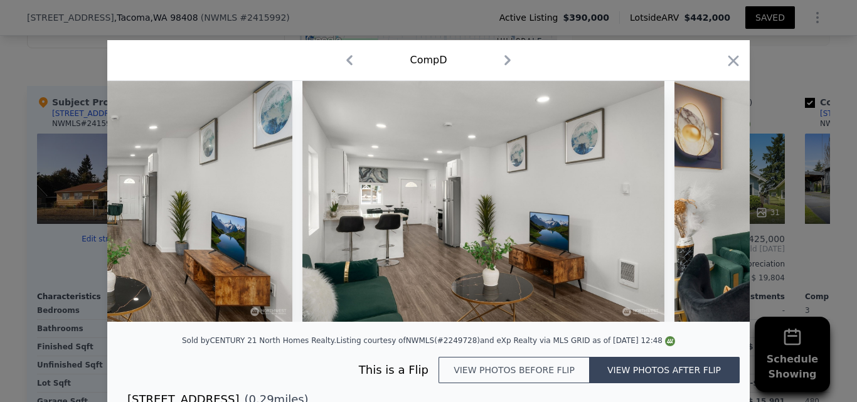
scroll to position [0, 2107]
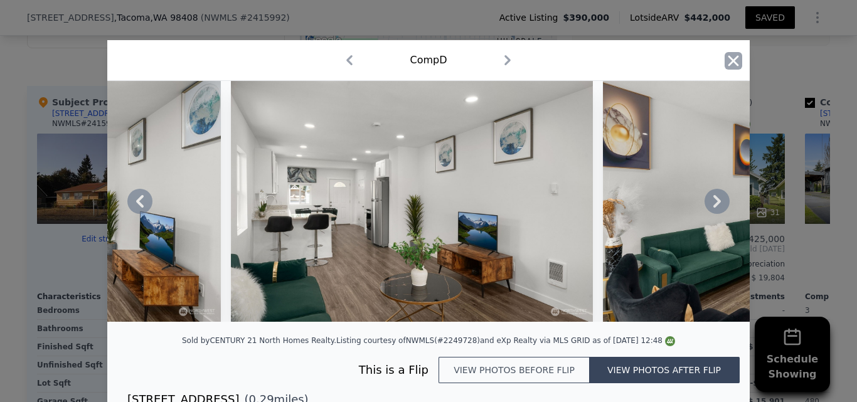
click at [732, 65] on icon "button" at bounding box center [733, 60] width 11 height 11
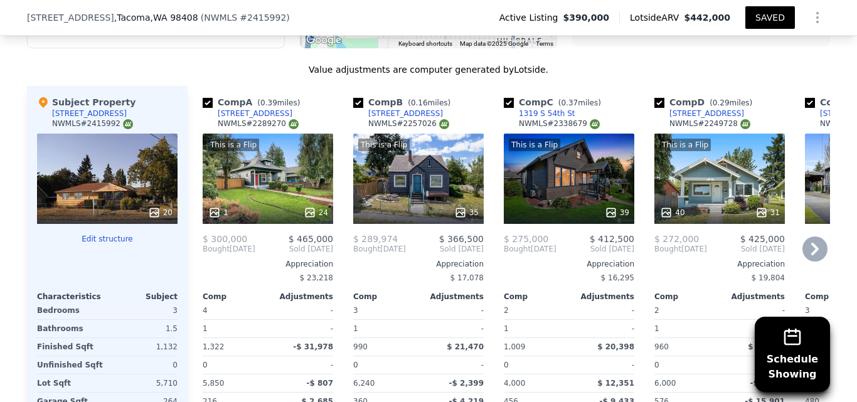
click at [692, 108] on div "[STREET_ADDRESS]" at bounding box center [706, 113] width 75 height 10
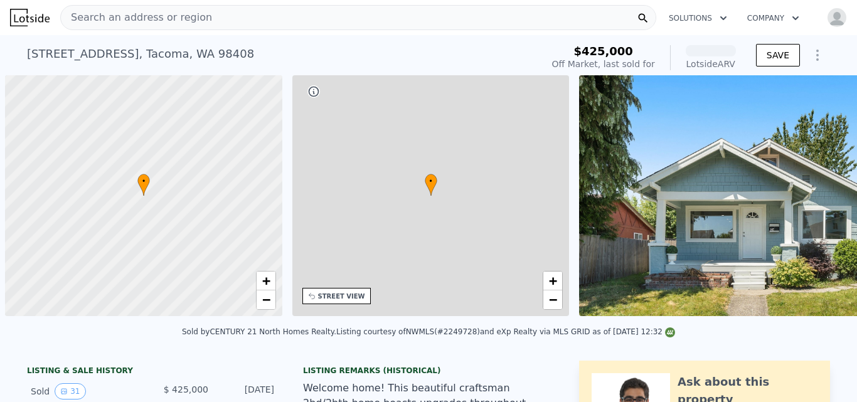
scroll to position [0, 5]
